Goal: Task Accomplishment & Management: Manage account settings

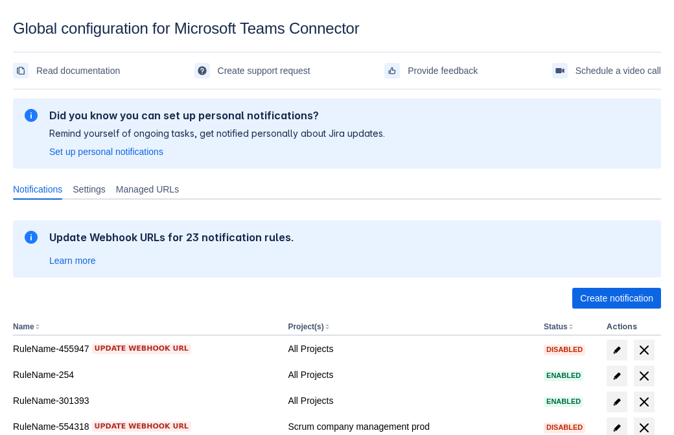
click at [617, 298] on span "Create notification" at bounding box center [616, 298] width 73 height 21
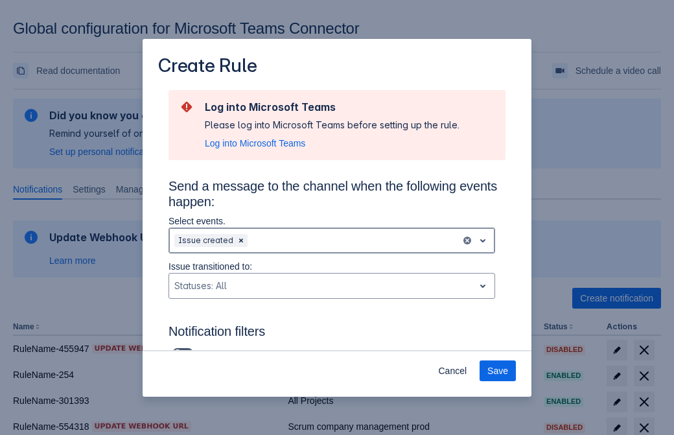
click at [332, 241] on div "Scrollable content" at bounding box center [353, 241] width 206 height 16
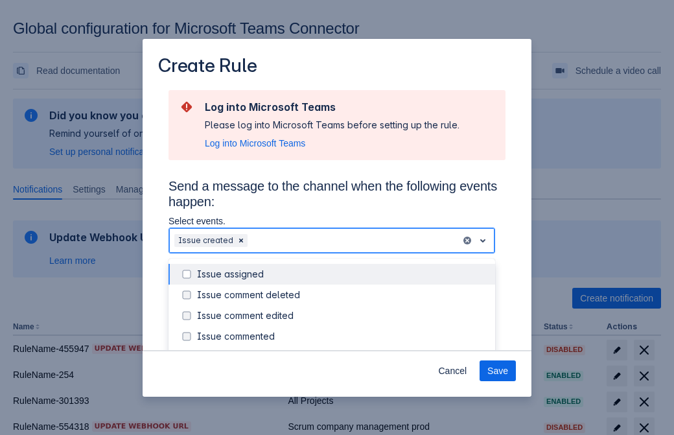
scroll to position [139, 0]
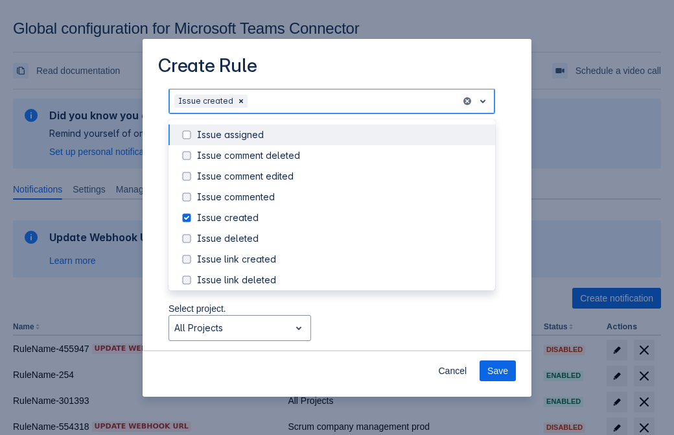
click at [342, 219] on div "Issue created" at bounding box center [342, 217] width 290 height 13
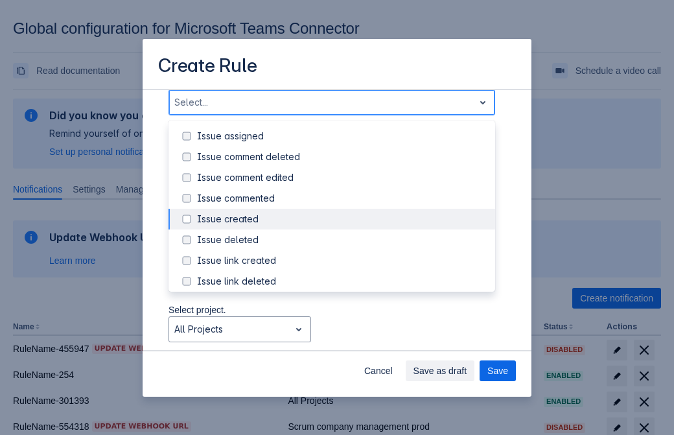
click at [342, 337] on div "Issue updated" at bounding box center [342, 343] width 290 height 13
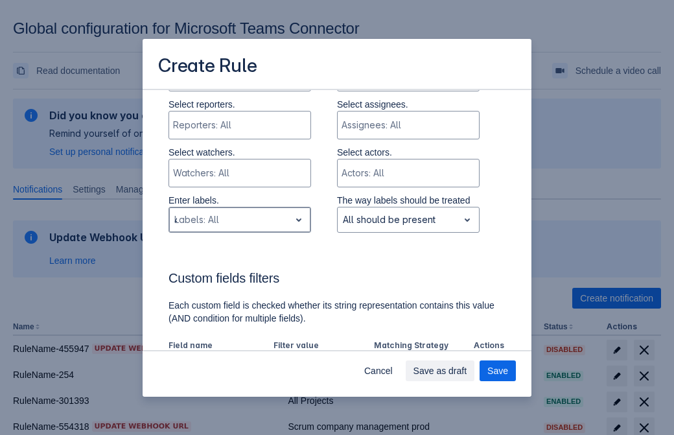
type input "475276_label"
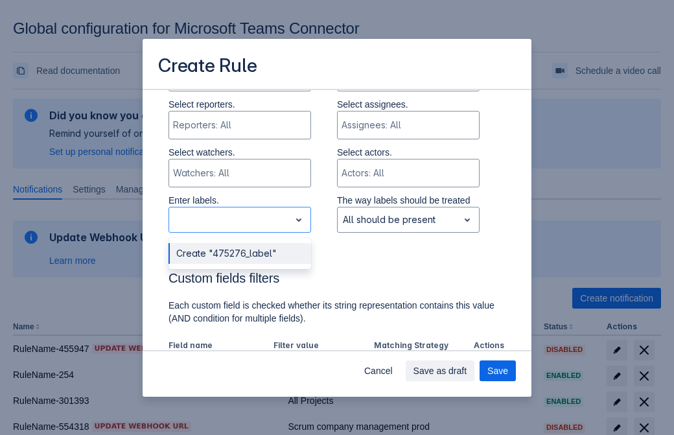
scroll to position [849, 0]
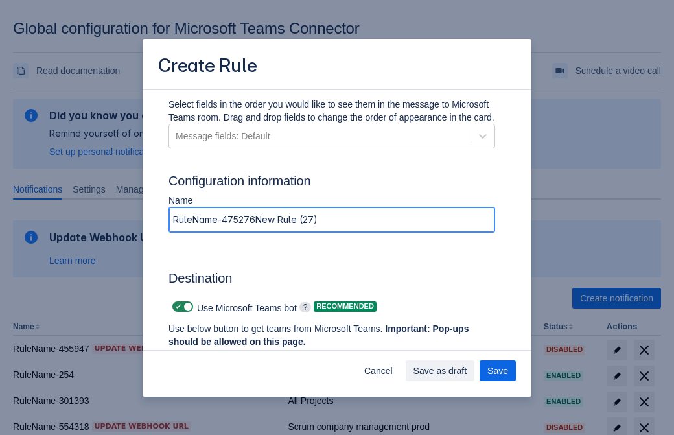
type input "RuleName-475276New Rule (27)"
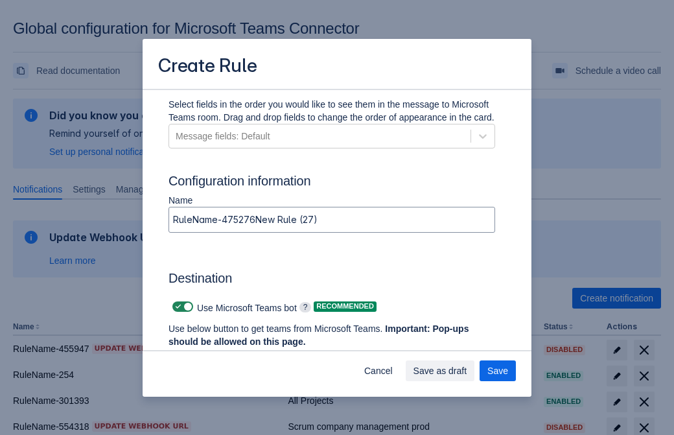
click at [176, 307] on span "Scrollable content" at bounding box center [178, 306] width 10 height 10
click at [176, 307] on input "Scrollable content" at bounding box center [176, 307] width 8 height 8
checkbox input "false"
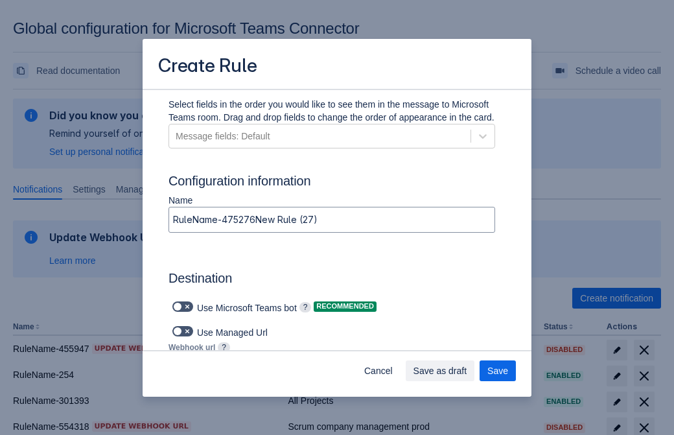
type input "https://prod-34.westus.logic.azure.com:443/workflows/b225ecea21af403f967199aab2…"
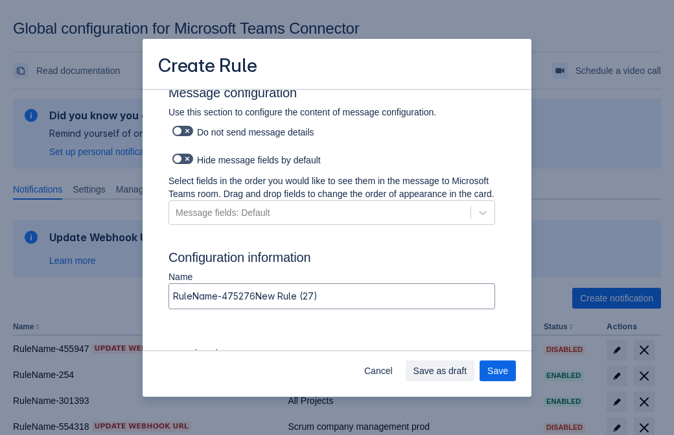
click at [467, 371] on span "Save as draft" at bounding box center [441, 370] width 54 height 21
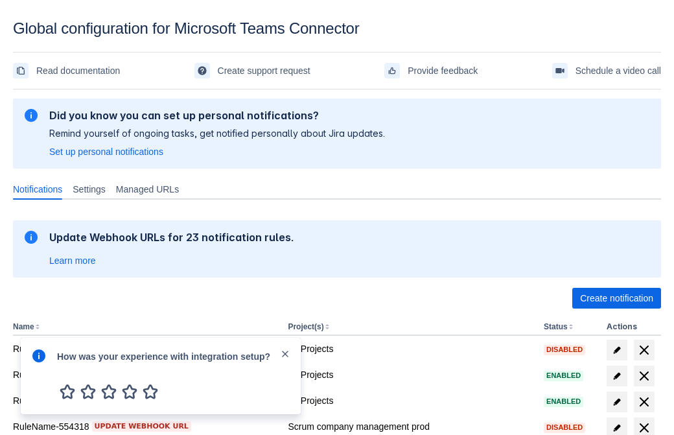
click at [42, 365] on div at bounding box center [39, 376] width 16 height 56
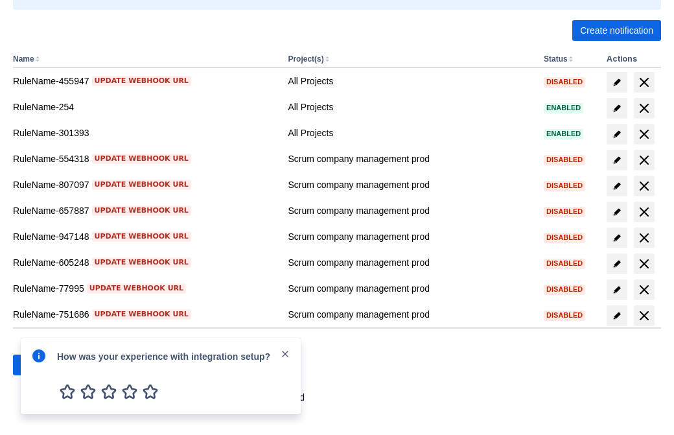
click at [42, 365] on div at bounding box center [39, 376] width 16 height 56
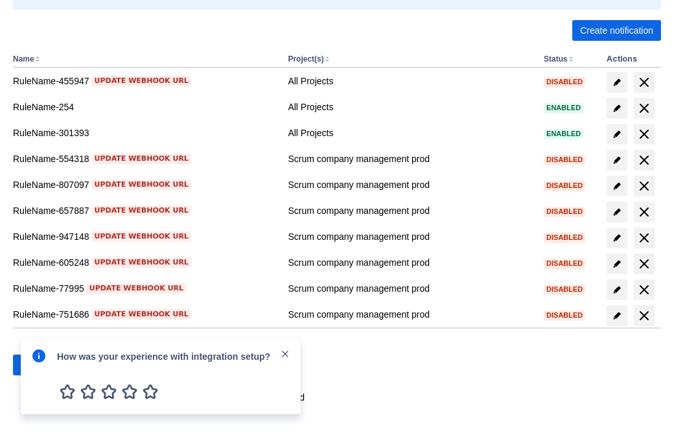
click at [42, 365] on div at bounding box center [39, 376] width 16 height 56
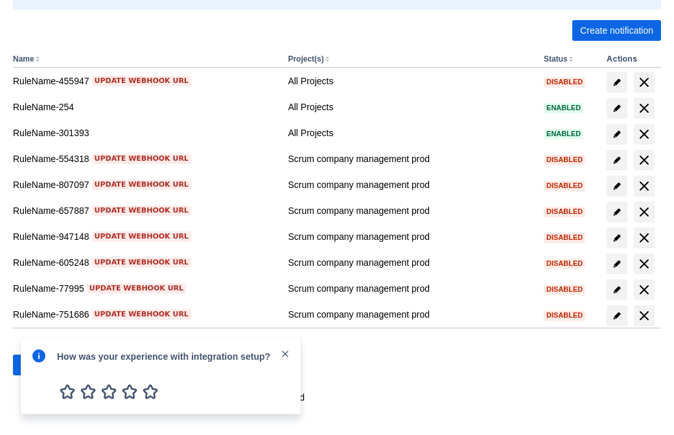
click at [42, 365] on div at bounding box center [39, 376] width 16 height 56
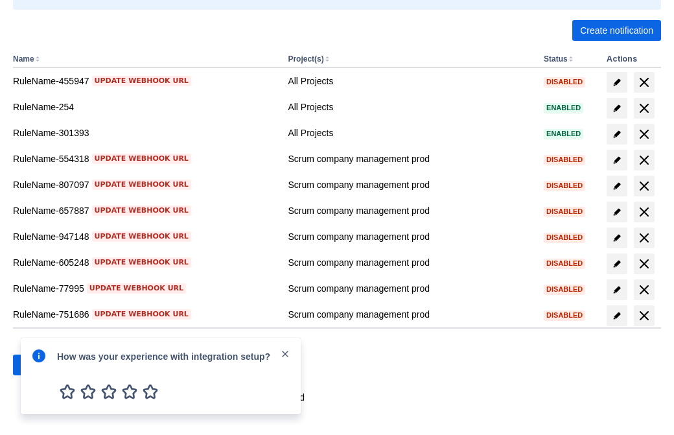
click at [42, 365] on div at bounding box center [39, 376] width 16 height 56
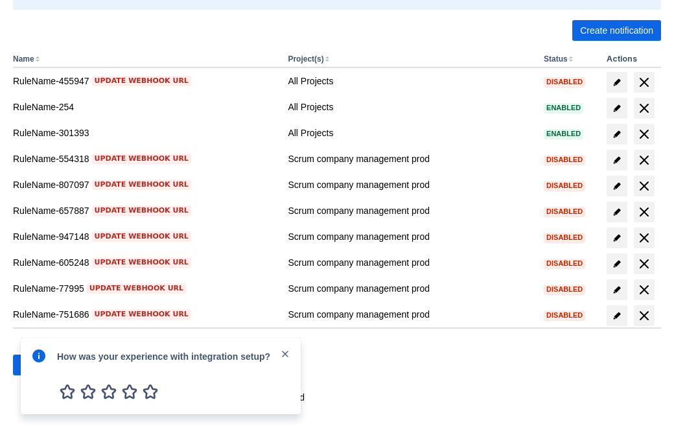
click at [42, 365] on div at bounding box center [39, 376] width 16 height 56
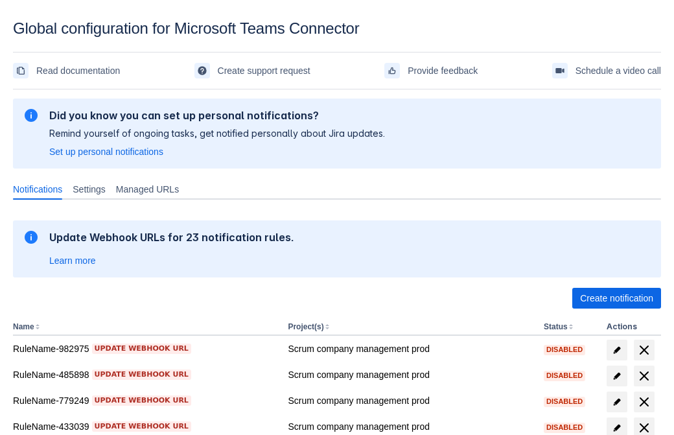
scroll to position [268, 0]
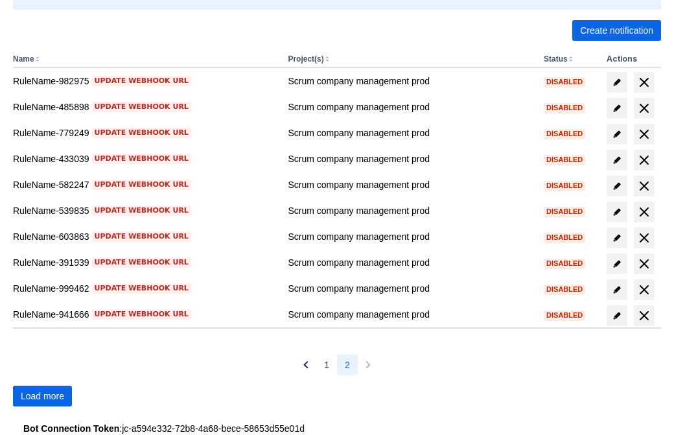
click at [42, 396] on span "Load more" at bounding box center [42, 396] width 43 height 21
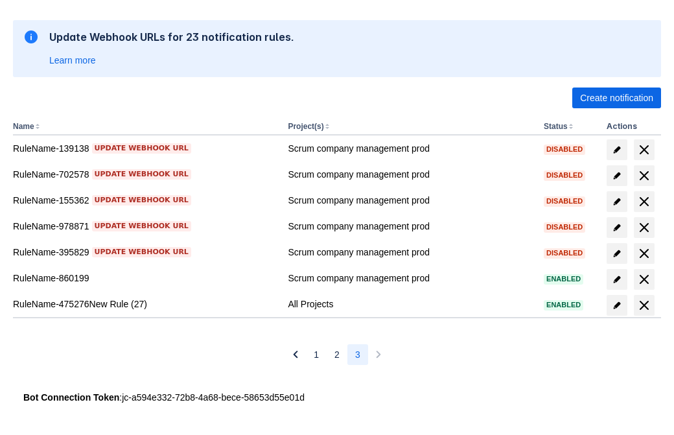
click at [644, 305] on span "delete" at bounding box center [645, 306] width 16 height 16
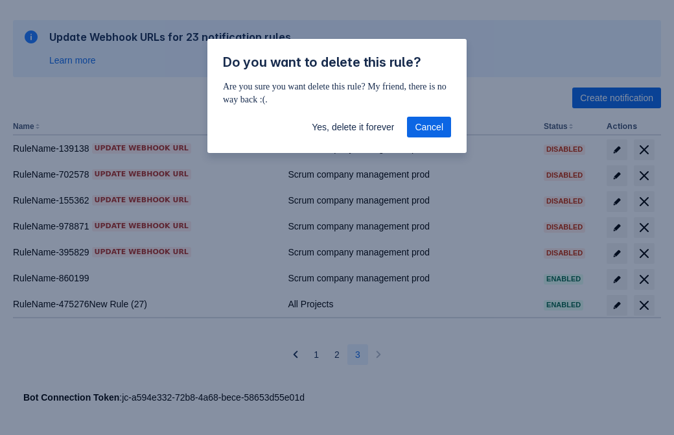
click at [353, 127] on span "Yes, delete it forever" at bounding box center [353, 127] width 82 height 21
